Goal: Information Seeking & Learning: Learn about a topic

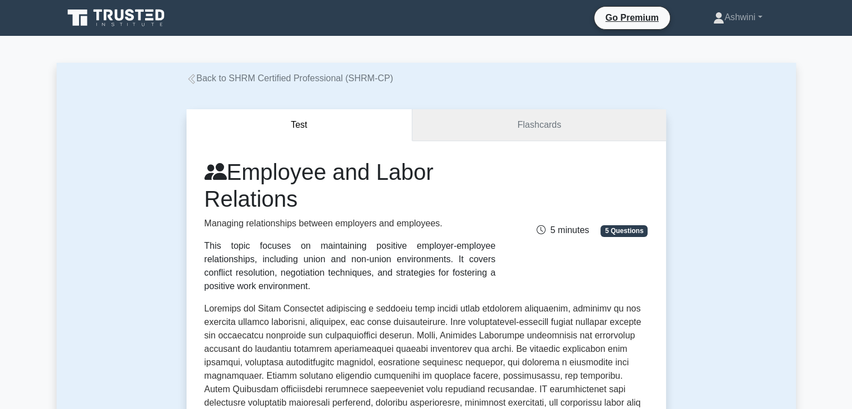
click at [530, 130] on link "Flashcards" at bounding box center [538, 125] width 253 height 32
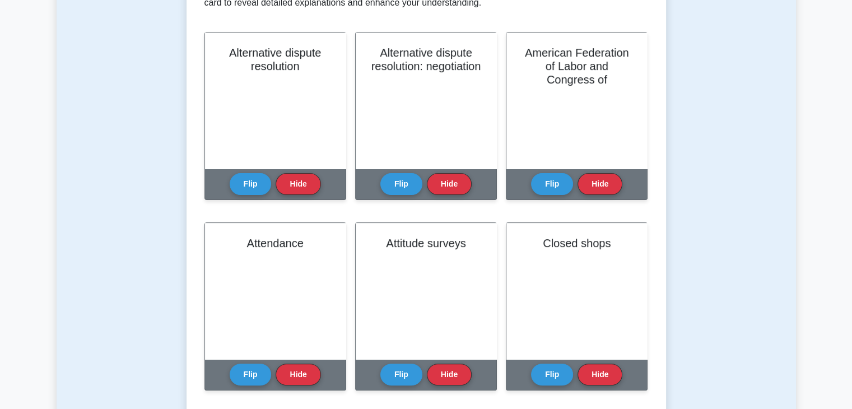
scroll to position [255, 0]
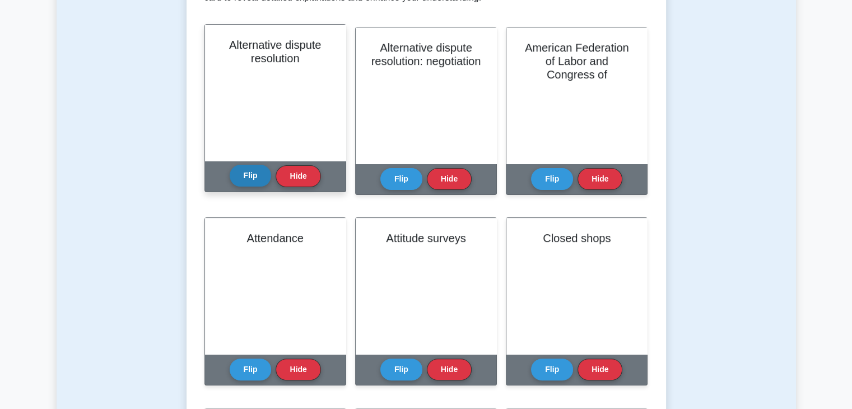
click at [251, 181] on button "Flip" at bounding box center [251, 176] width 42 height 22
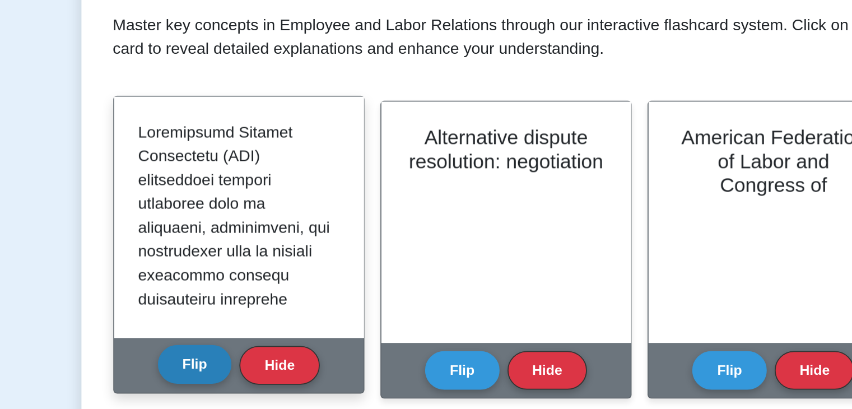
scroll to position [136, 0]
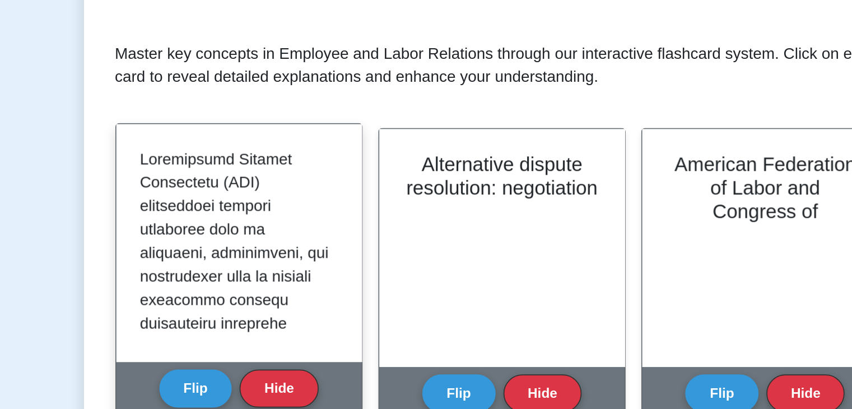
drag, startPoint x: 332, startPoint y: 161, endPoint x: 331, endPoint y: 173, distance: 11.3
drag, startPoint x: 331, startPoint y: 173, endPoint x: 286, endPoint y: 191, distance: 49.0
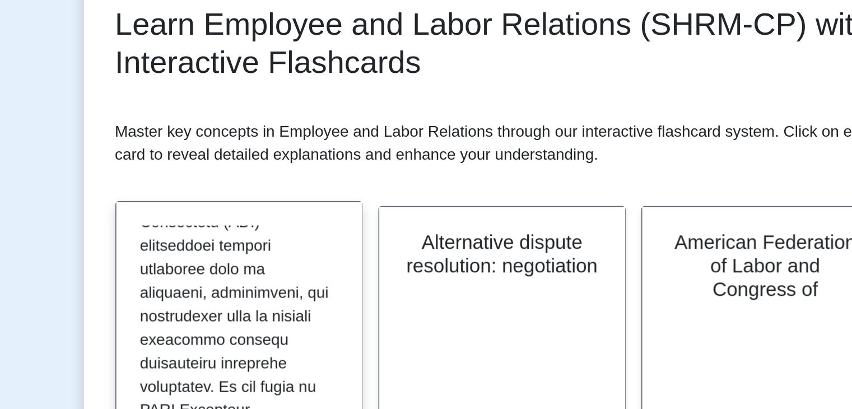
scroll to position [22, 0]
